Goal: Information Seeking & Learning: Compare options

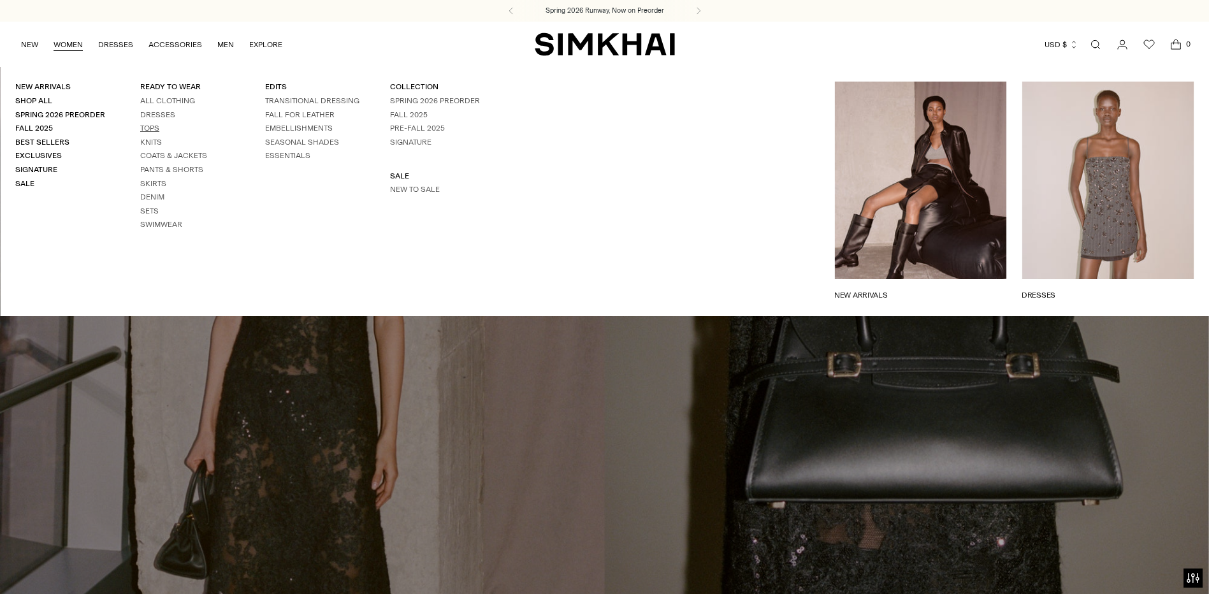
click at [149, 128] on link "Tops" at bounding box center [149, 128] width 19 height 9
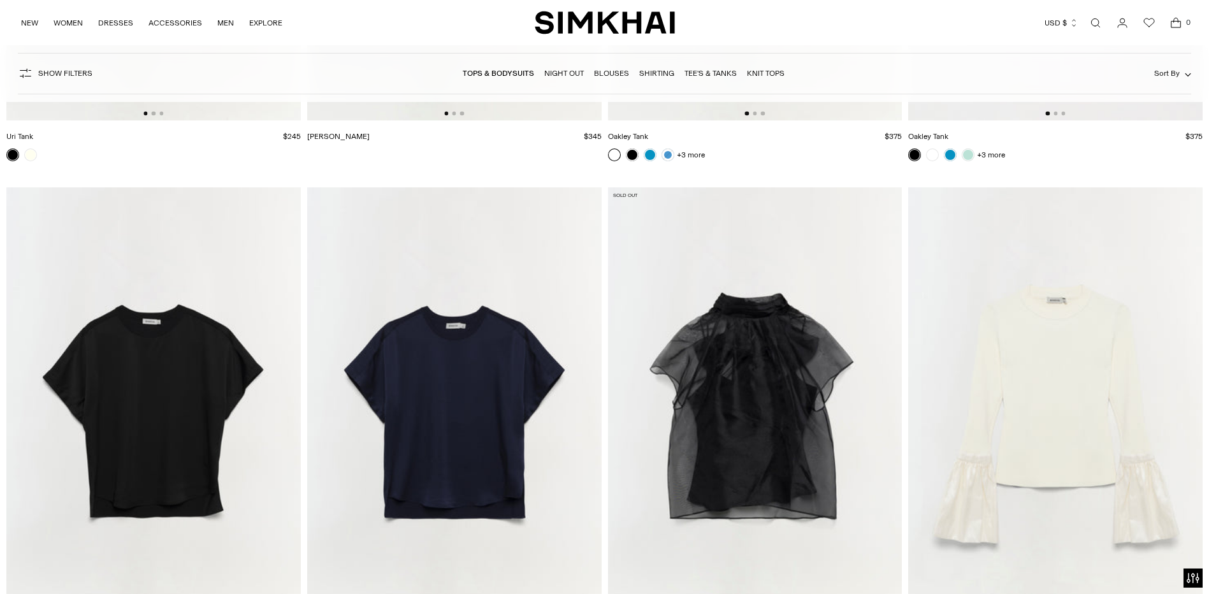
scroll to position [11856, 0]
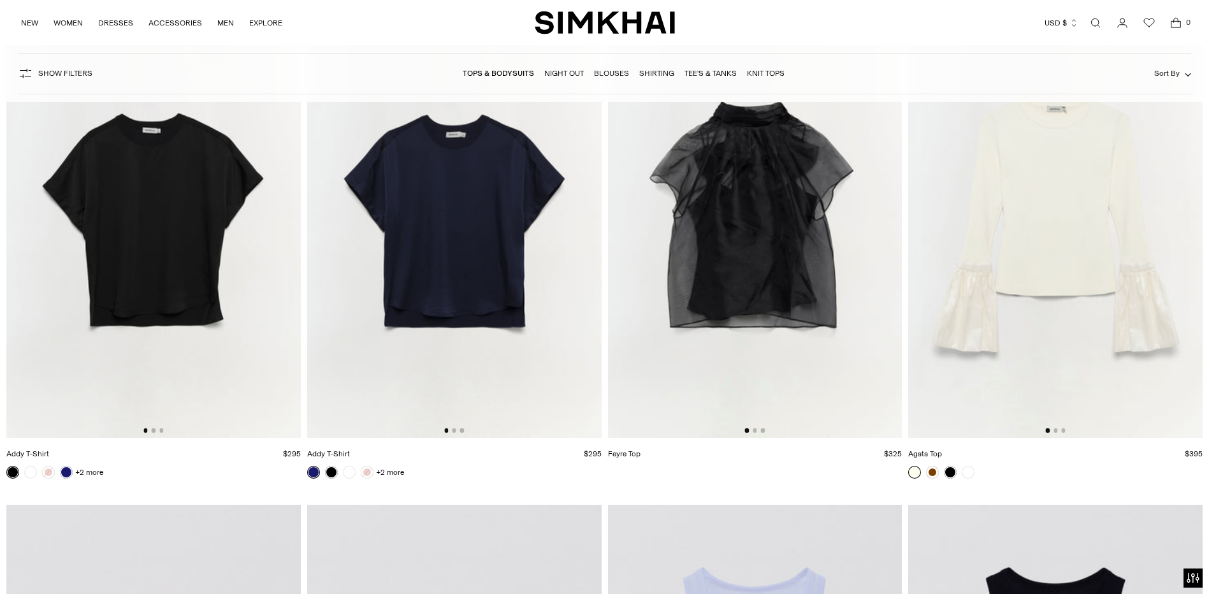
click at [1035, 288] on img at bounding box center [1055, 217] width 294 height 442
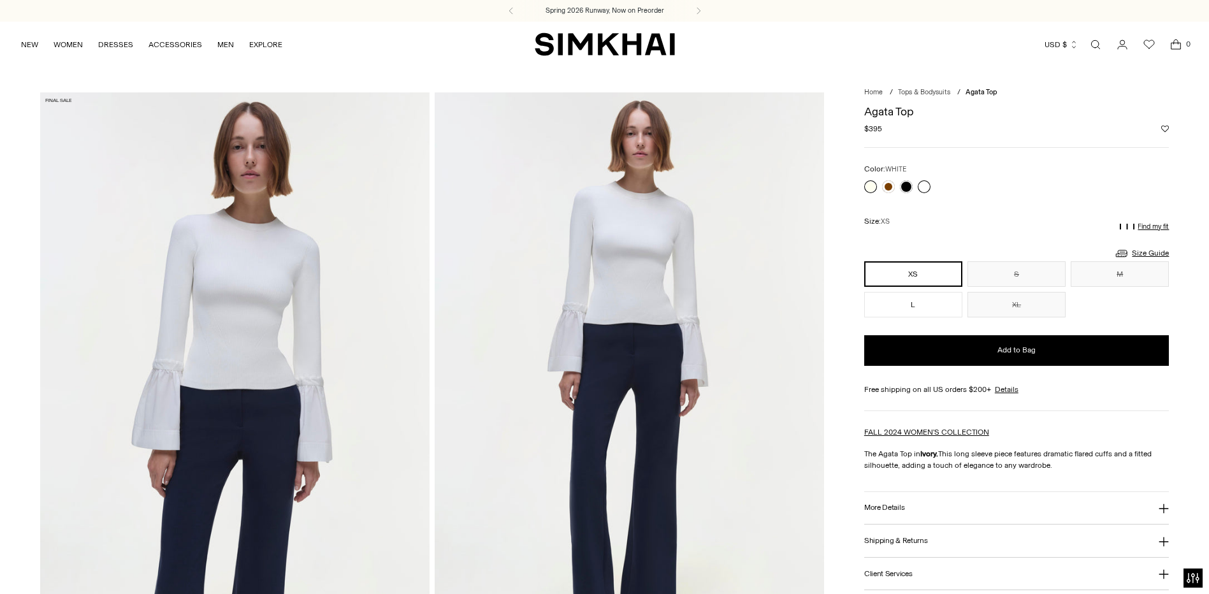
click at [926, 190] on link at bounding box center [924, 186] width 13 height 13
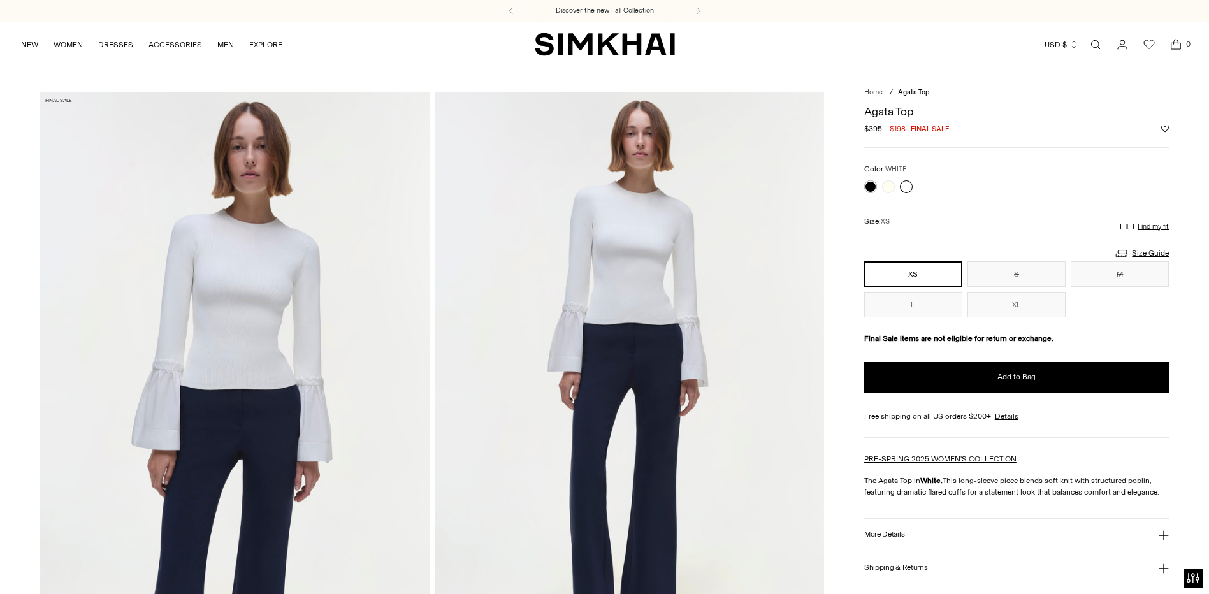
scroll to position [64, 0]
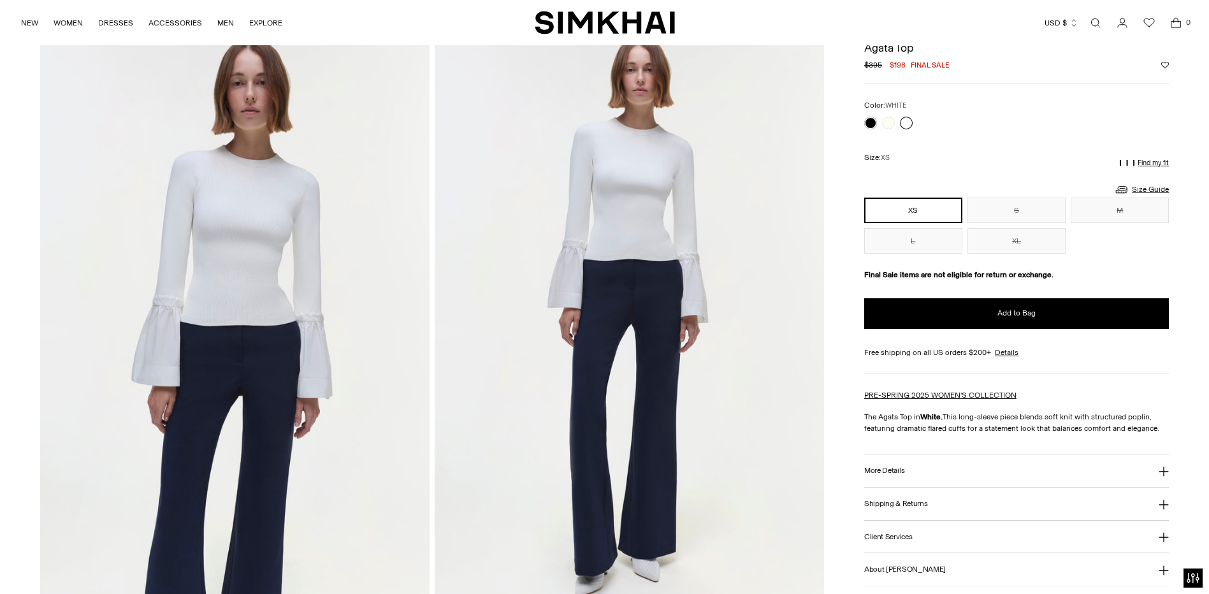
click at [889, 461] on button "More Details" at bounding box center [1016, 471] width 305 height 33
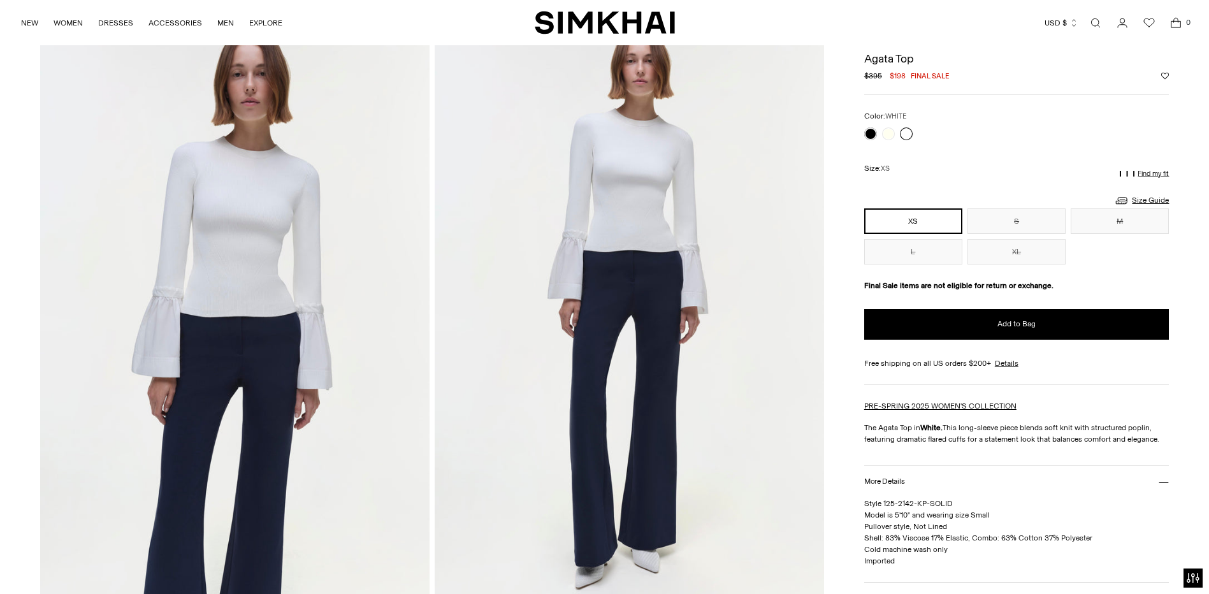
scroll to position [0, 0]
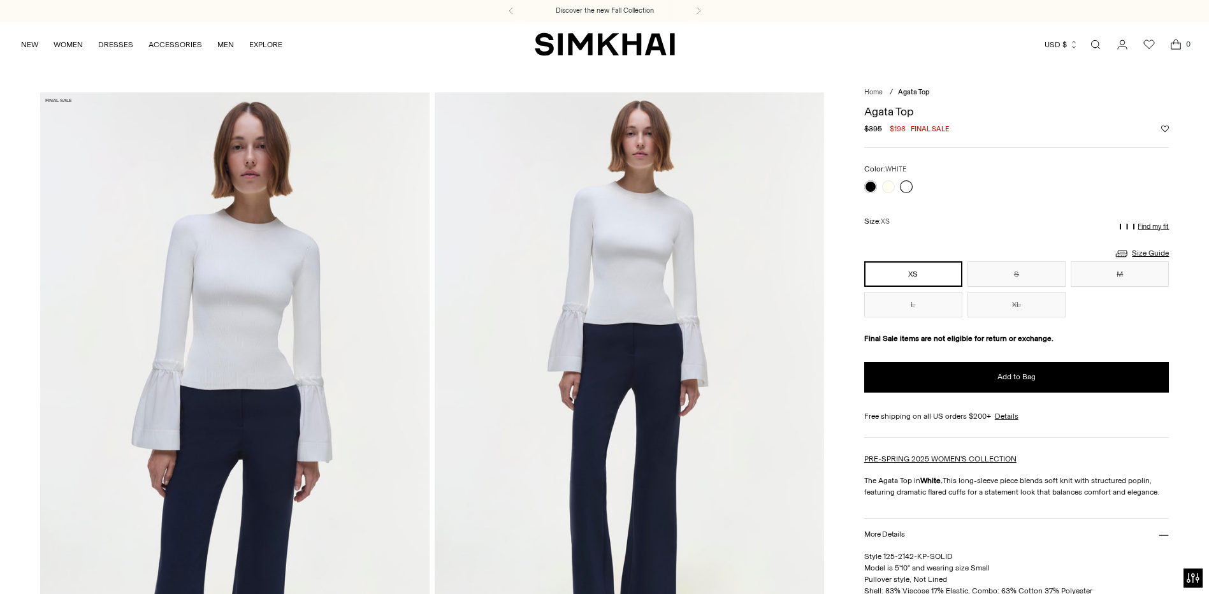
click at [664, 252] on img at bounding box center [629, 384] width 389 height 585
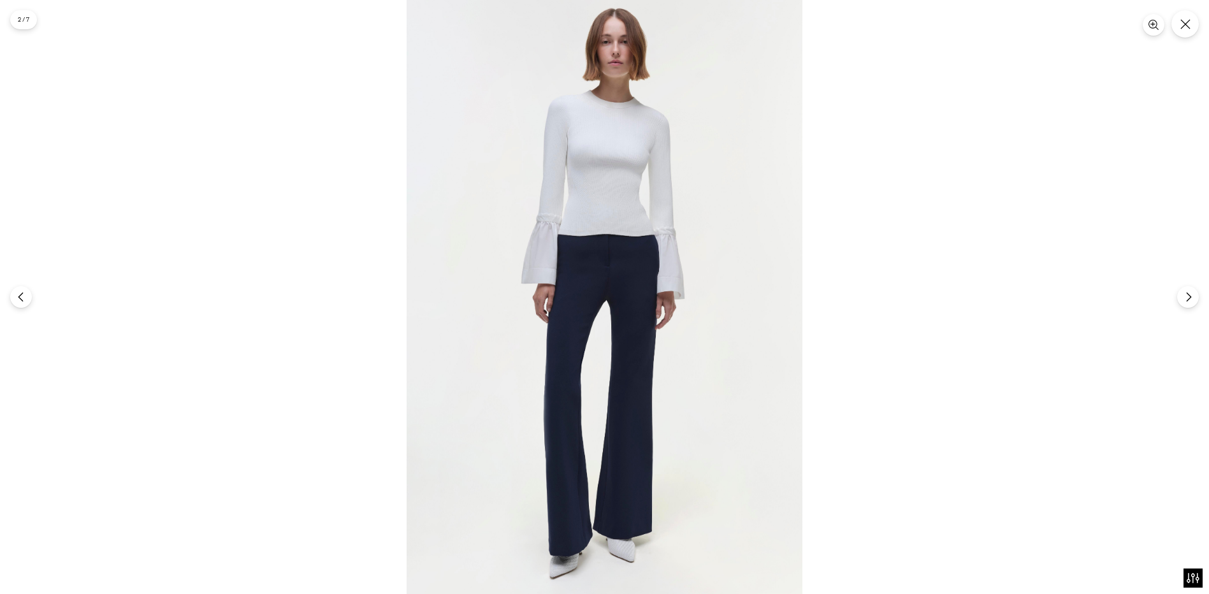
click at [607, 181] on img at bounding box center [605, 297] width 396 height 594
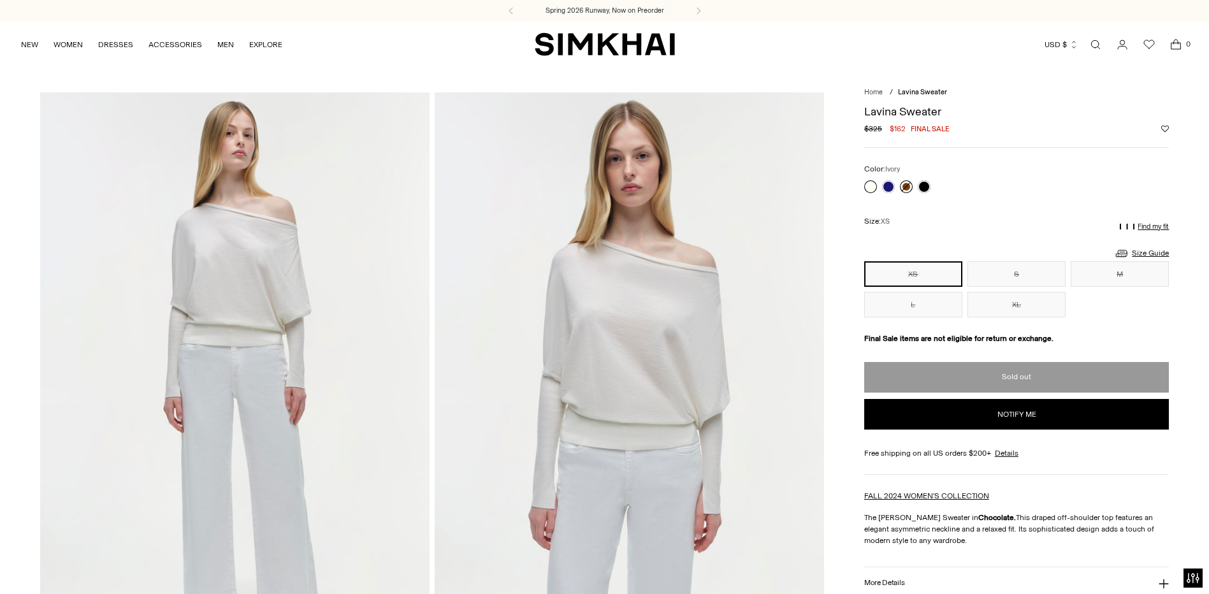
click at [868, 182] on link at bounding box center [870, 186] width 13 height 13
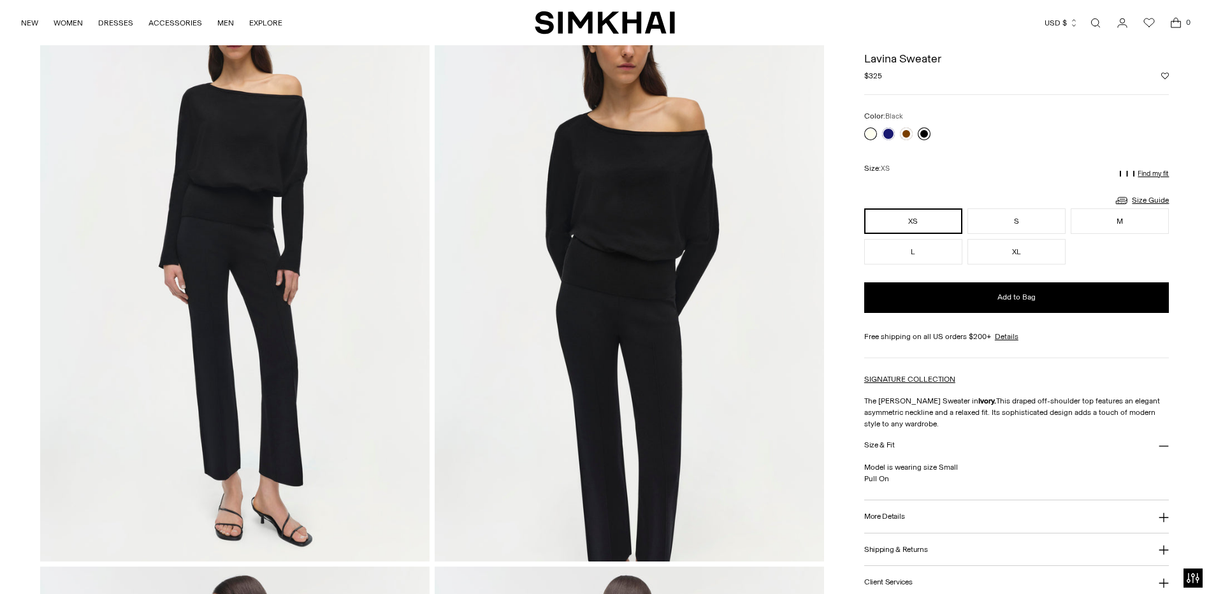
scroll to position [64, 0]
